Goal: Obtain resource: Download file/media

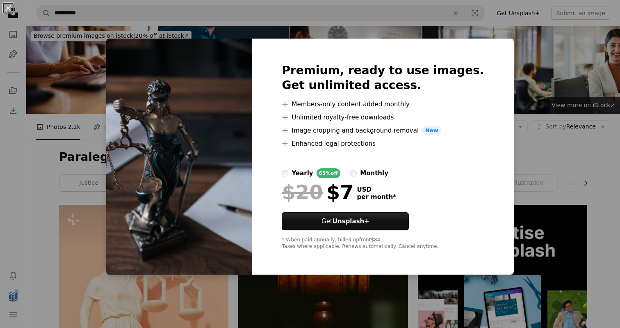
scroll to position [1010, 0]
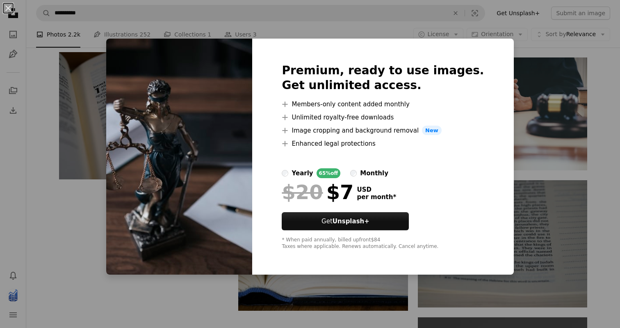
click at [429, 38] on div "An X shape Premium, ready to use images. Get unlimited access. A plus sign Memb…" at bounding box center [310, 164] width 620 height 328
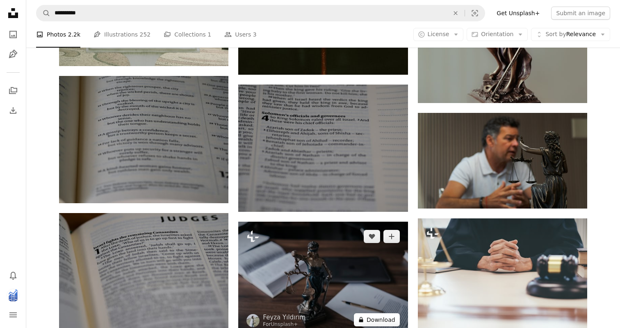
scroll to position [779, 0]
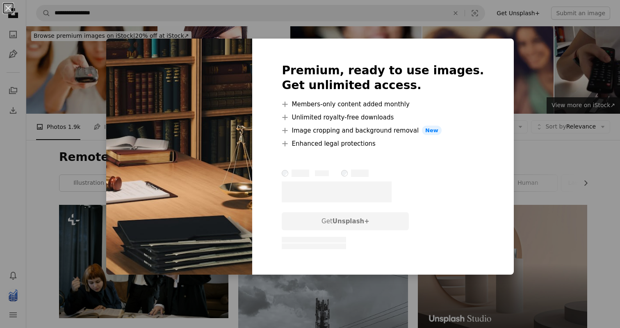
scroll to position [894, 0]
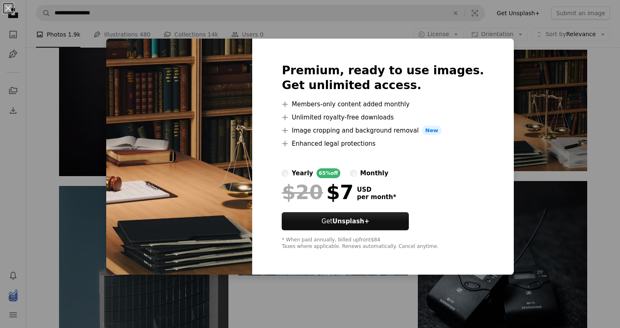
click at [522, 94] on div "An X shape Premium, ready to use images. Get unlimited access. A plus sign Memb…" at bounding box center [310, 164] width 620 height 328
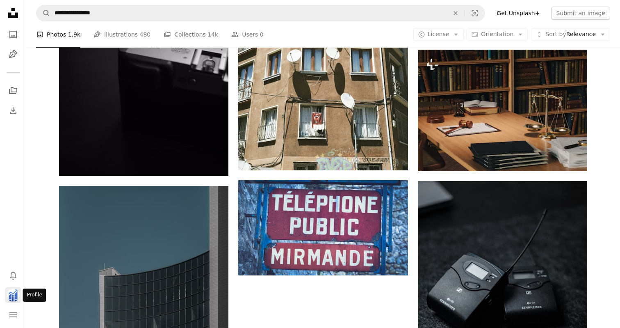
click at [11, 293] on img "Profile" at bounding box center [13, 294] width 13 height 13
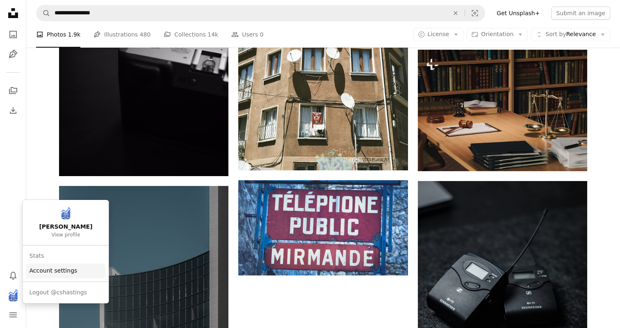
click at [32, 270] on link "Account settings" at bounding box center [66, 270] width 80 height 15
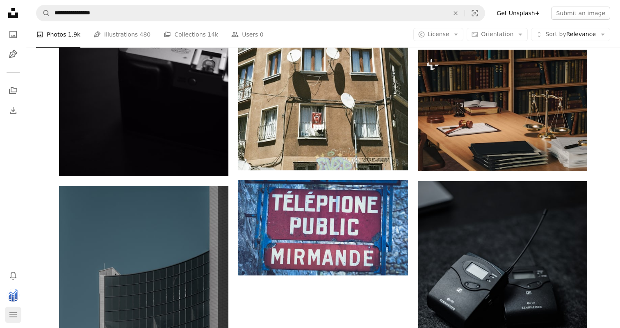
click at [14, 316] on icon "Menu" at bounding box center [12, 314] width 7 height 5
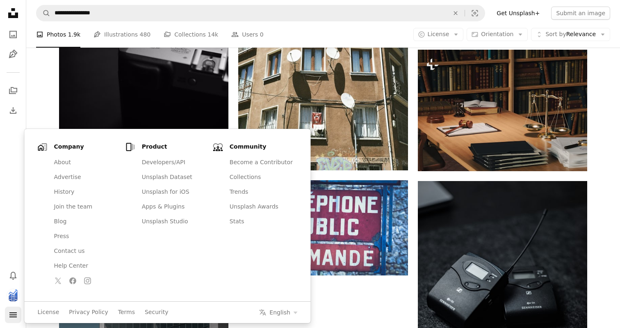
click at [14, 316] on icon "Menu" at bounding box center [12, 314] width 7 height 5
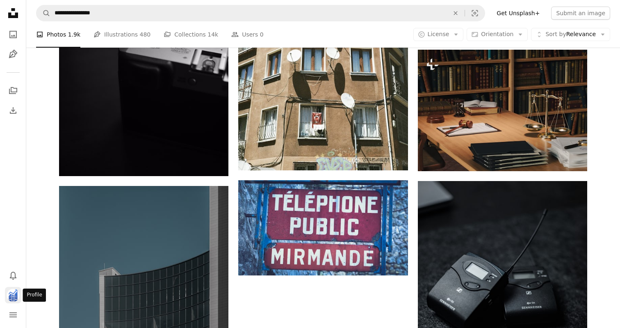
click at [9, 292] on img "Profile" at bounding box center [13, 294] width 13 height 13
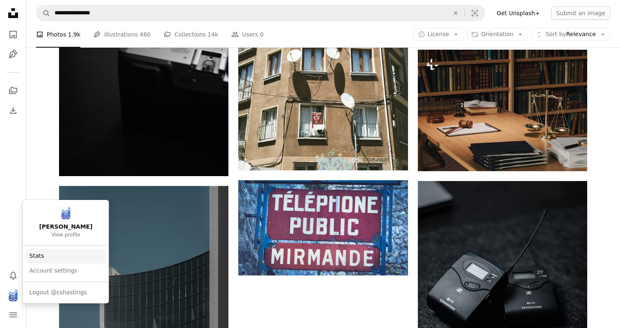
click at [38, 255] on link "Stats" at bounding box center [66, 255] width 80 height 15
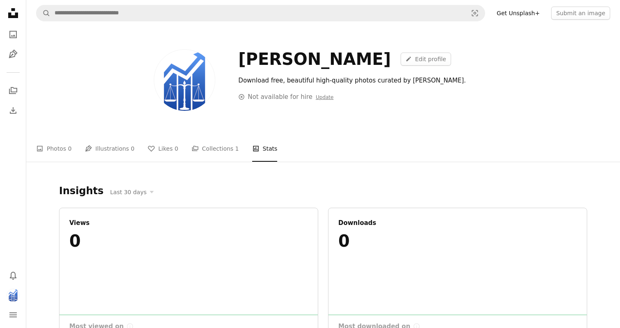
click at [9, 16] on icon at bounding box center [13, 13] width 10 height 10
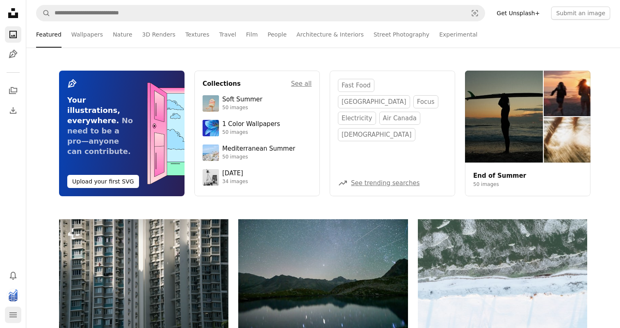
click at [13, 313] on icon "navigation menu" at bounding box center [13, 315] width 10 height 10
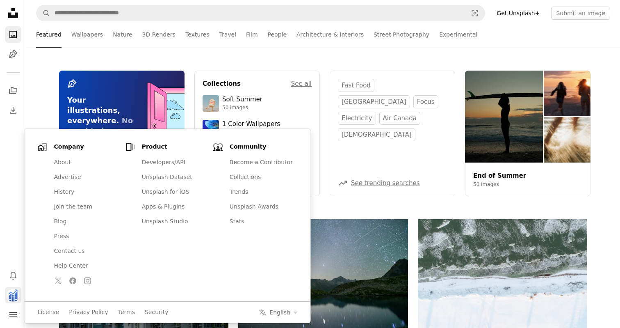
click at [13, 296] on img "Profile" at bounding box center [13, 294] width 13 height 13
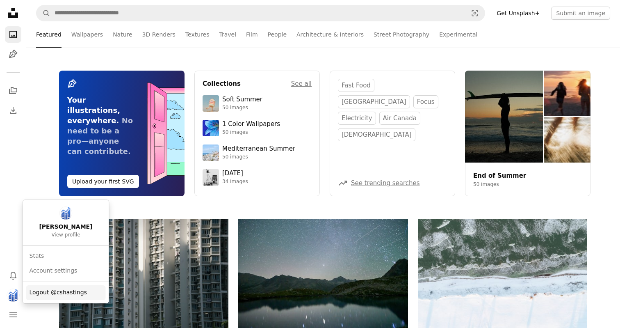
click at [39, 291] on span "Logout @cshastings" at bounding box center [59, 292] width 58 height 8
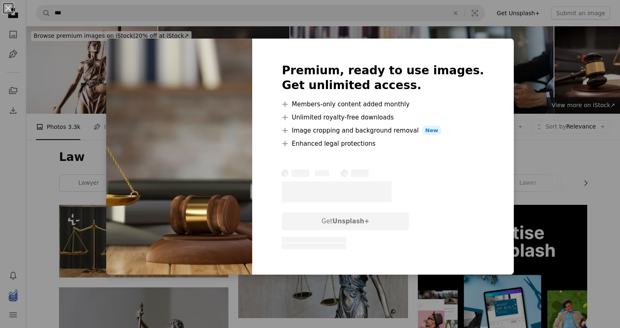
scroll to position [130, 0]
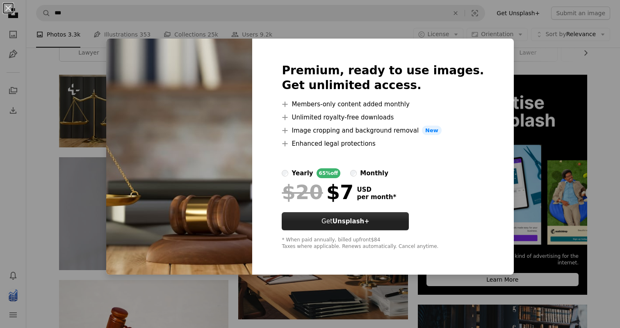
click at [343, 221] on link "Get Unsplash+" at bounding box center [345, 221] width 127 height 18
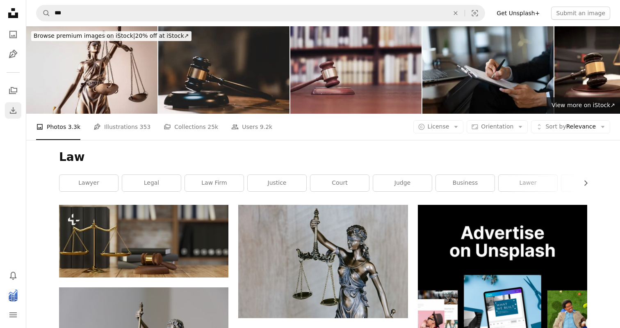
click at [10, 114] on icon "Download" at bounding box center [13, 110] width 10 height 10
click at [11, 109] on icon "Download History" at bounding box center [13, 110] width 7 height 7
